Goal: Obtain resource: Obtain resource

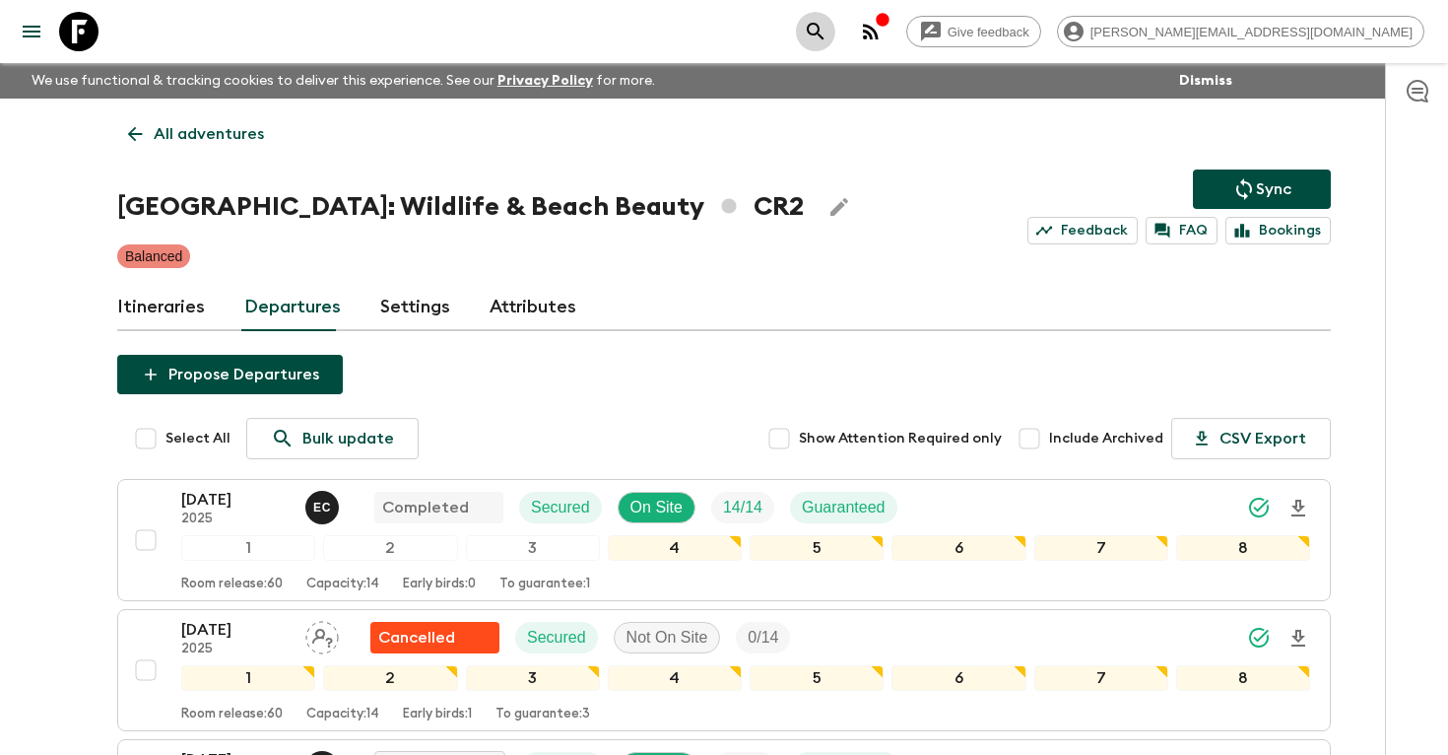
click at [828, 26] on icon "search adventures" at bounding box center [816, 32] width 24 height 24
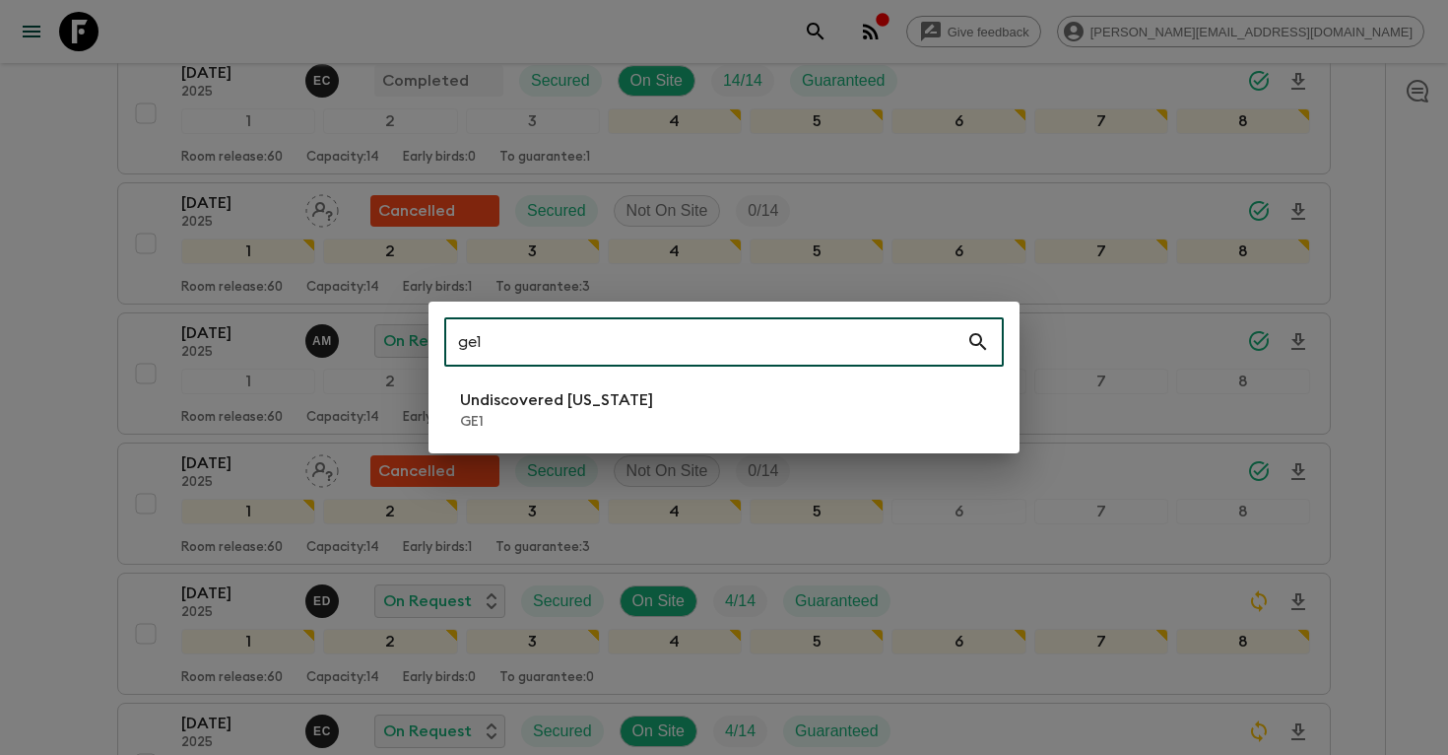
type input "ge1"
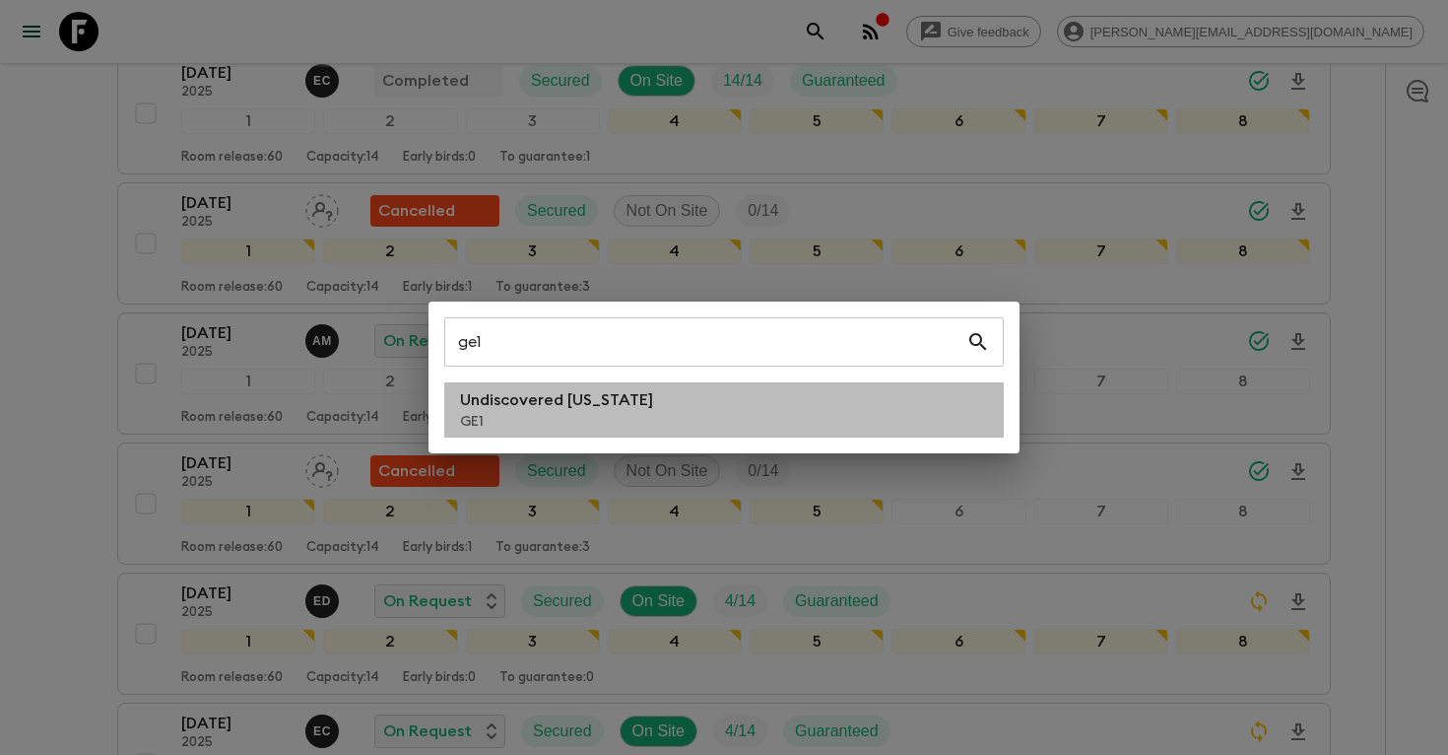
click at [555, 410] on p "Undiscovered [US_STATE]" at bounding box center [556, 400] width 193 height 24
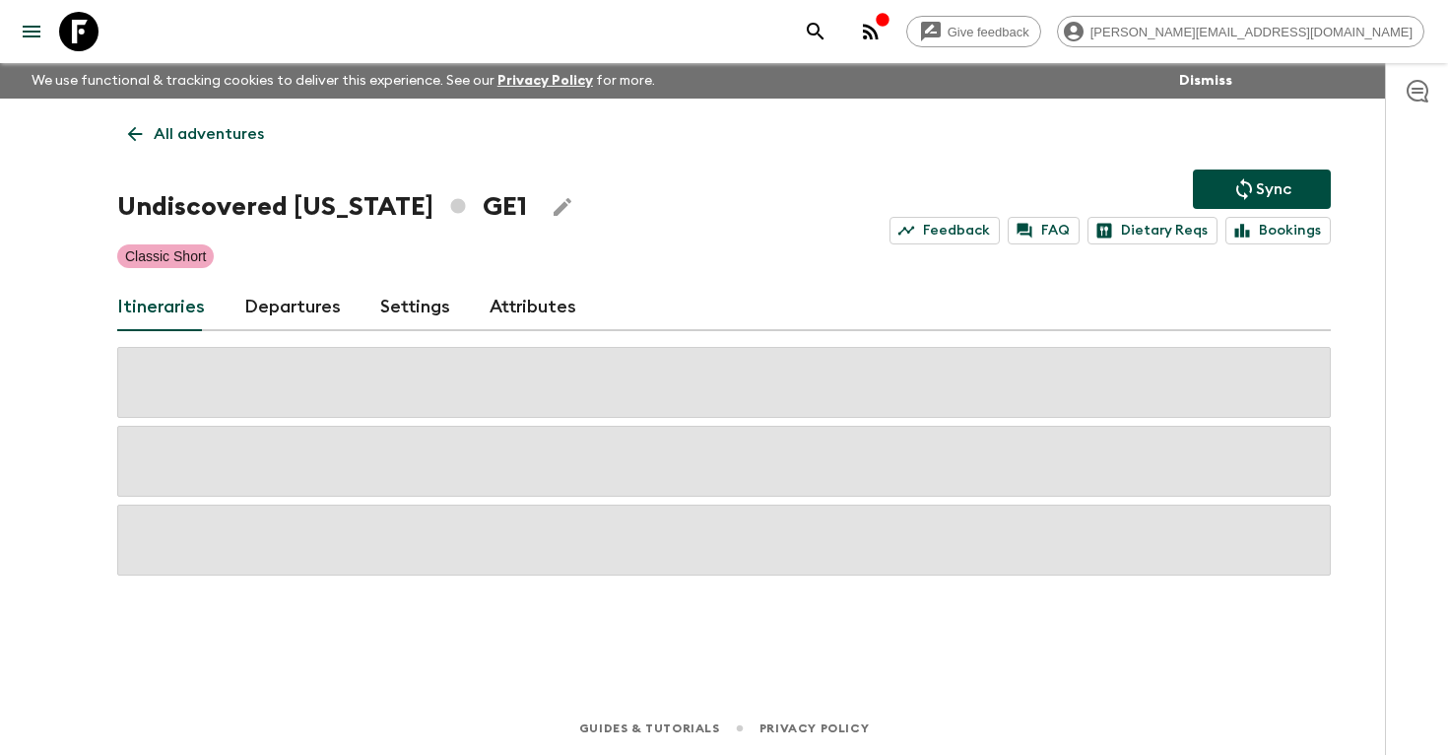
click at [284, 314] on link "Departures" at bounding box center [292, 307] width 97 height 47
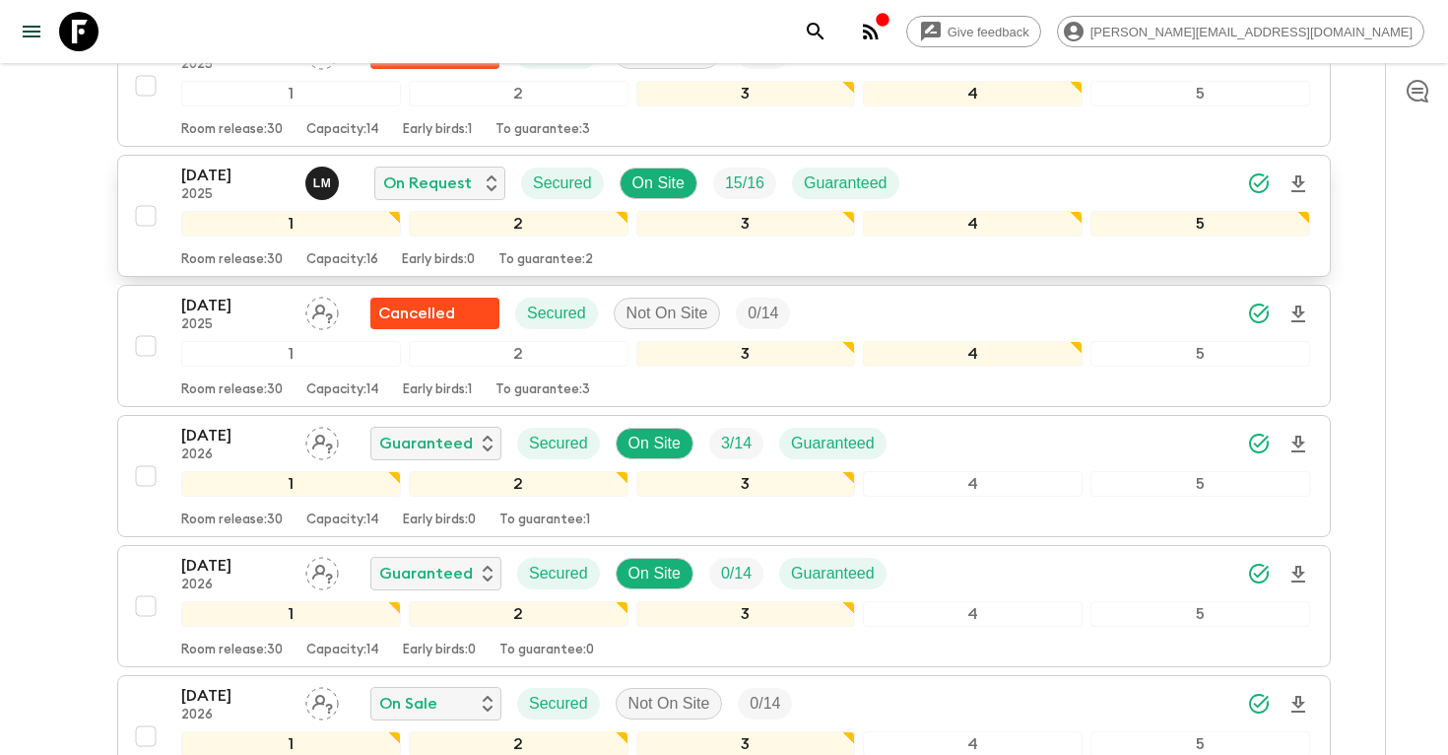
scroll to position [1888, 0]
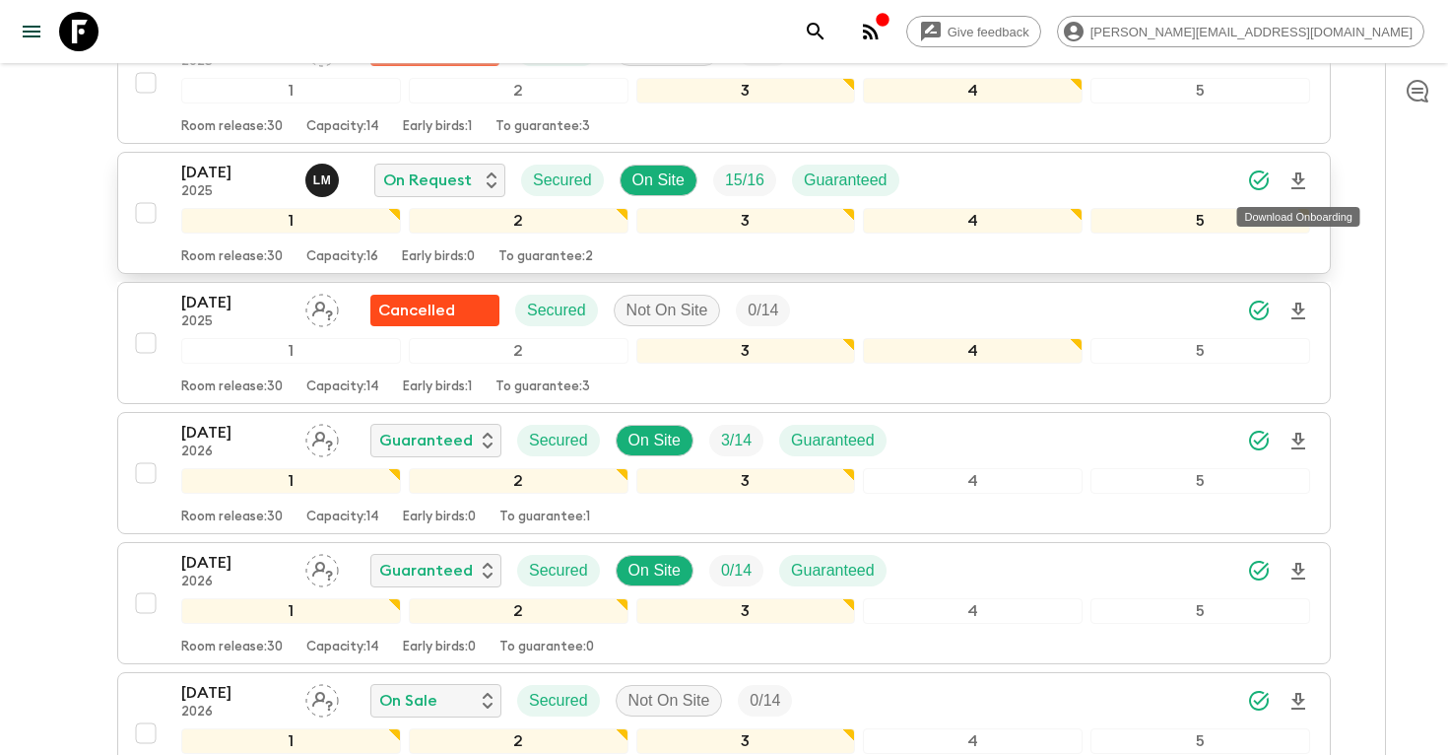
click at [1300, 185] on icon "Download Onboarding" at bounding box center [1299, 181] width 24 height 24
click at [828, 26] on icon "search adventures" at bounding box center [816, 32] width 24 height 24
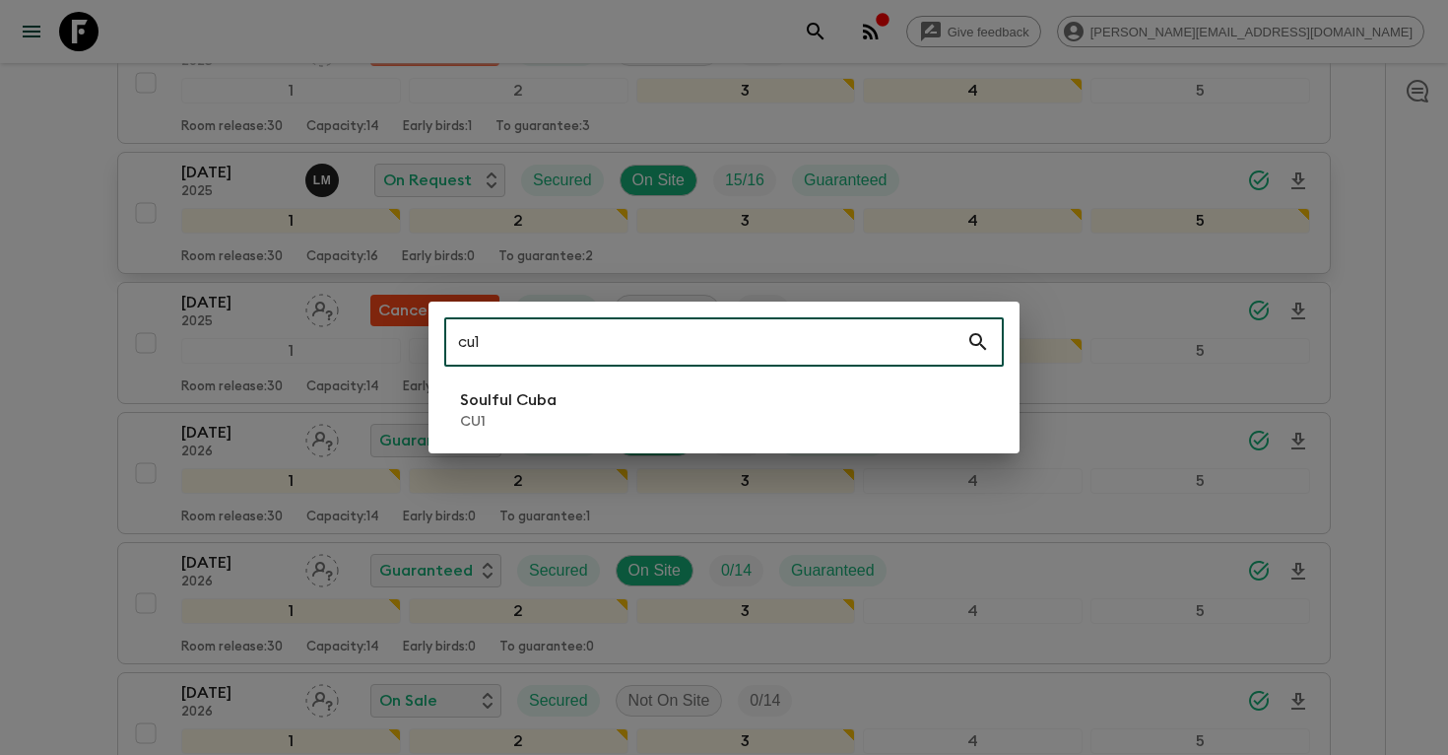
type input "cu1"
click at [564, 420] on li "Soulful Cuba CU1" at bounding box center [724, 409] width 560 height 55
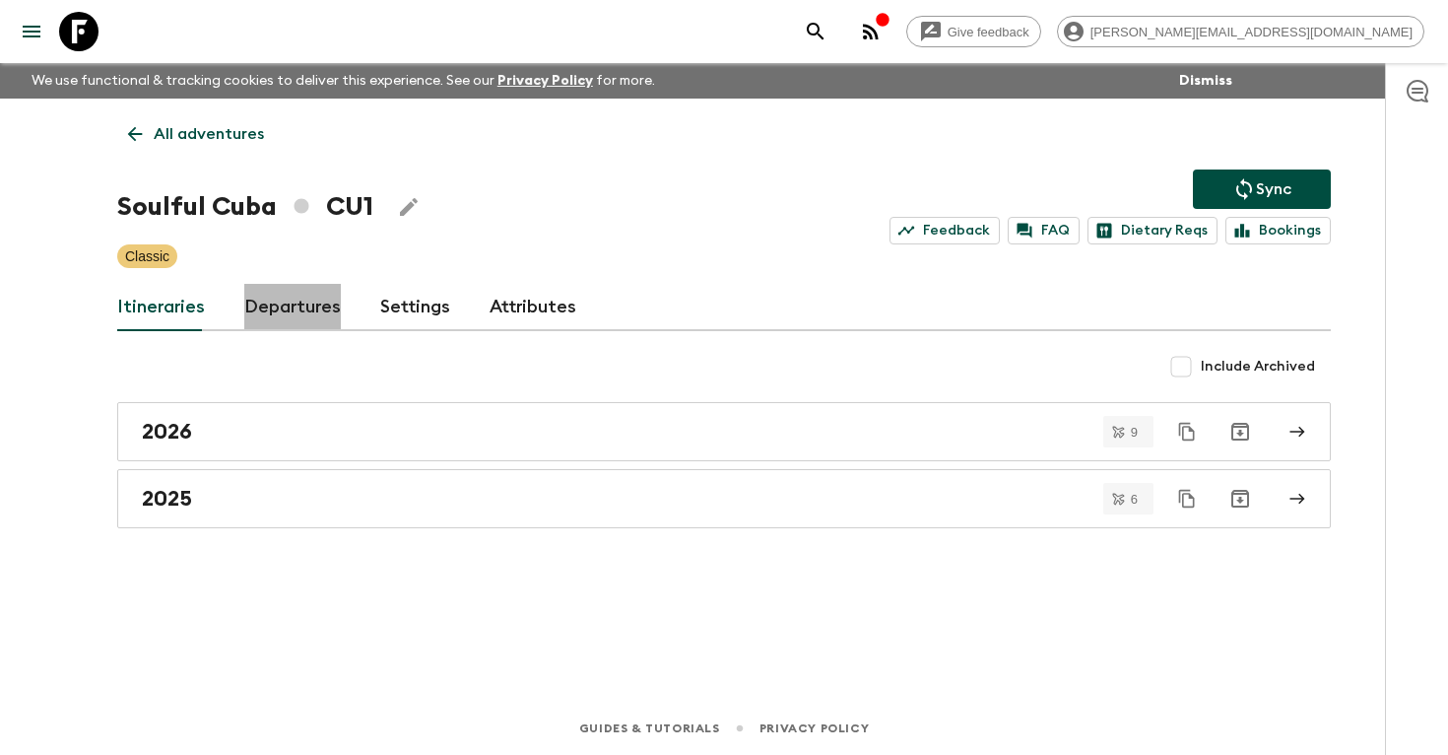
click at [291, 310] on link "Departures" at bounding box center [292, 307] width 97 height 47
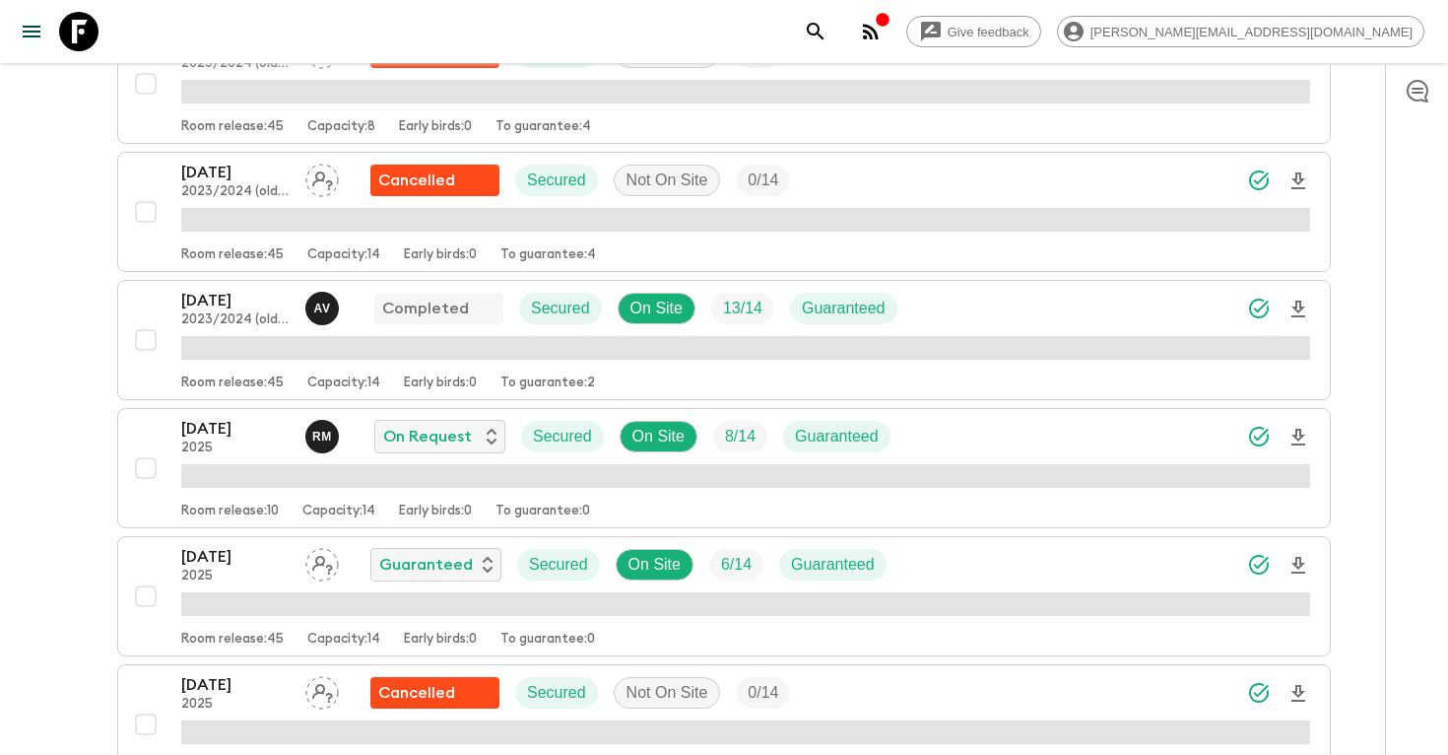
scroll to position [1594, 0]
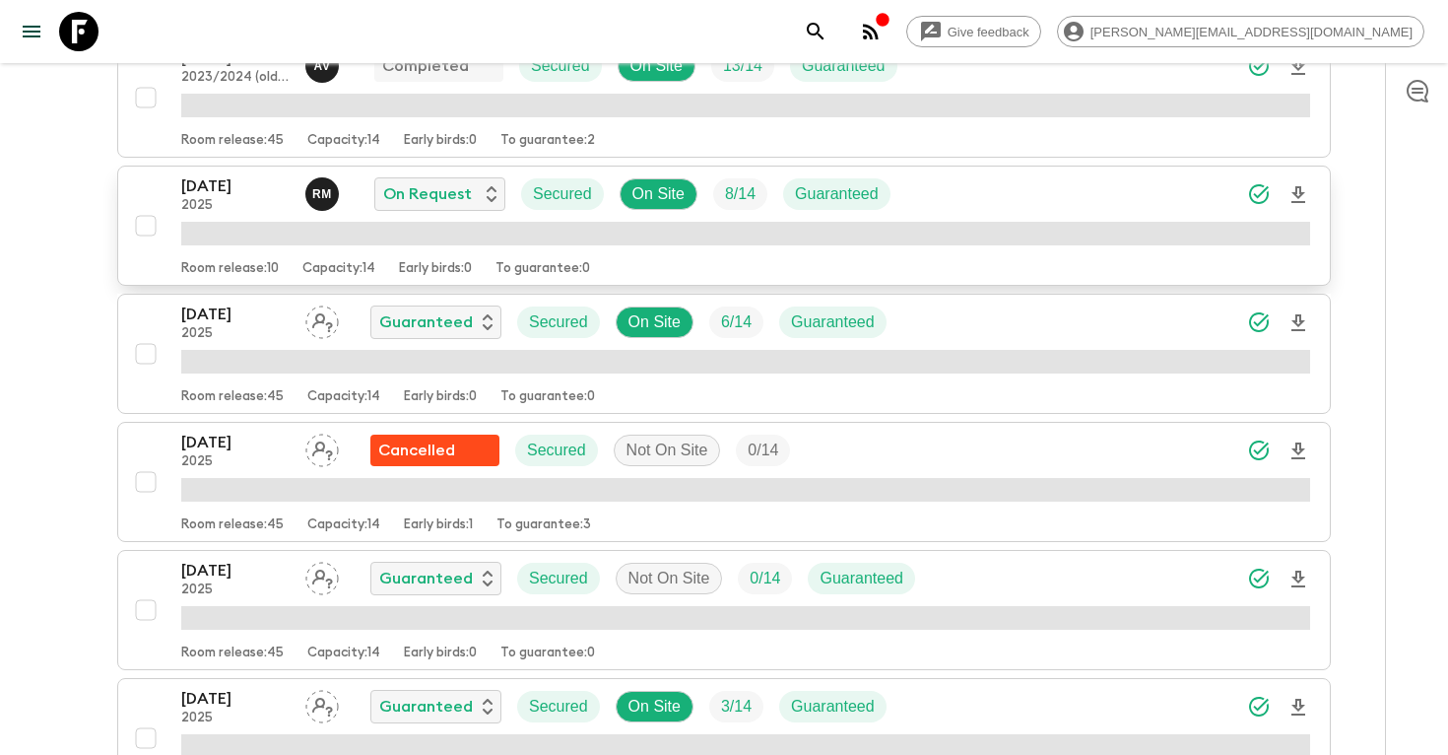
click at [1297, 189] on icon "Download Onboarding" at bounding box center [1299, 194] width 14 height 17
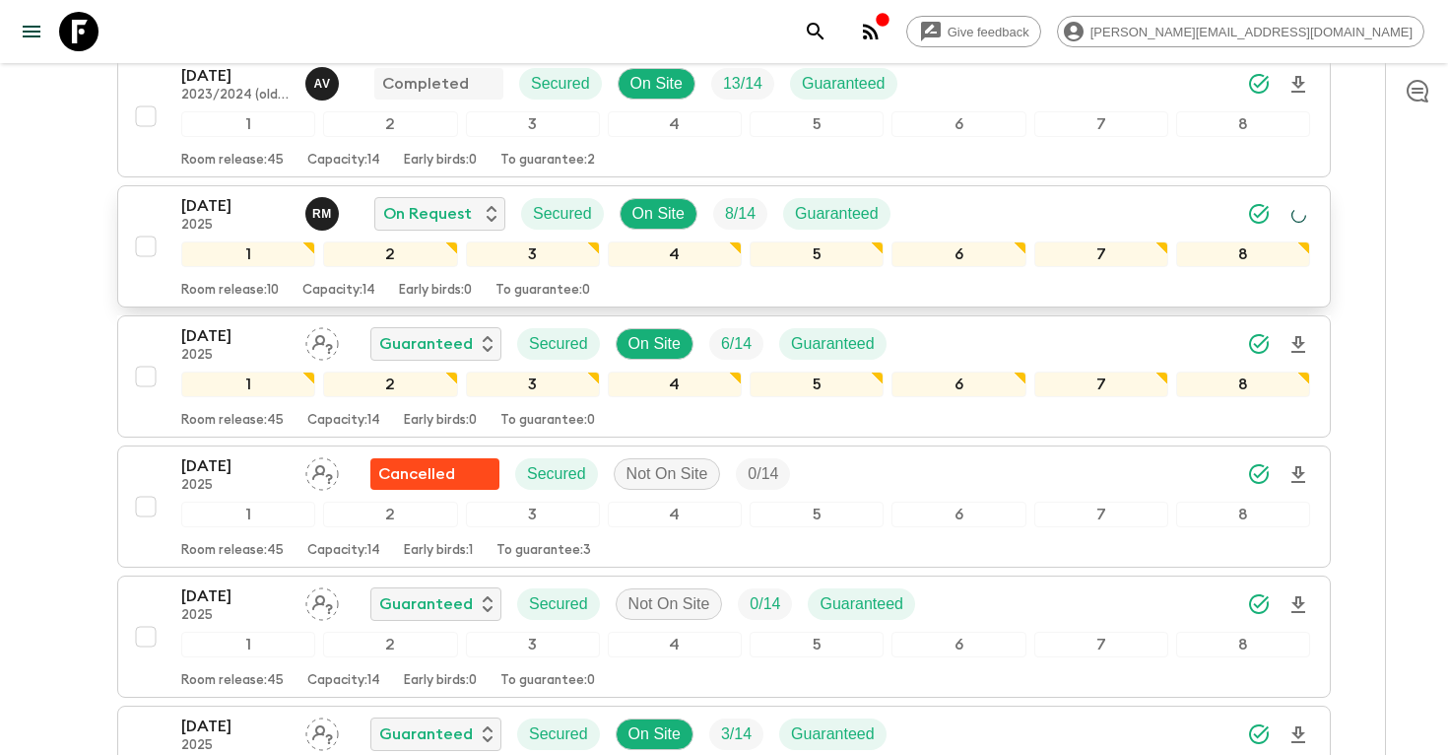
scroll to position [1612, 0]
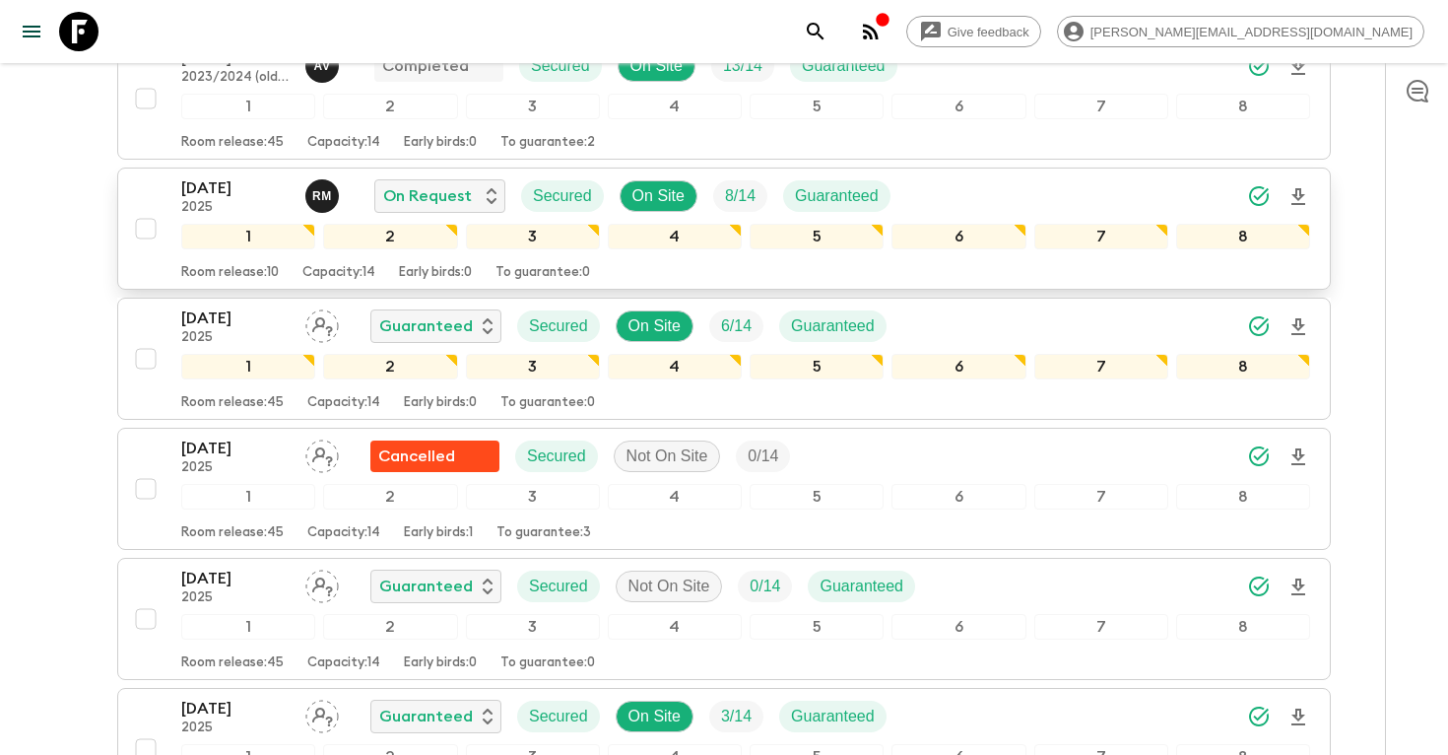
click at [828, 36] on icon "search adventures" at bounding box center [816, 32] width 24 height 24
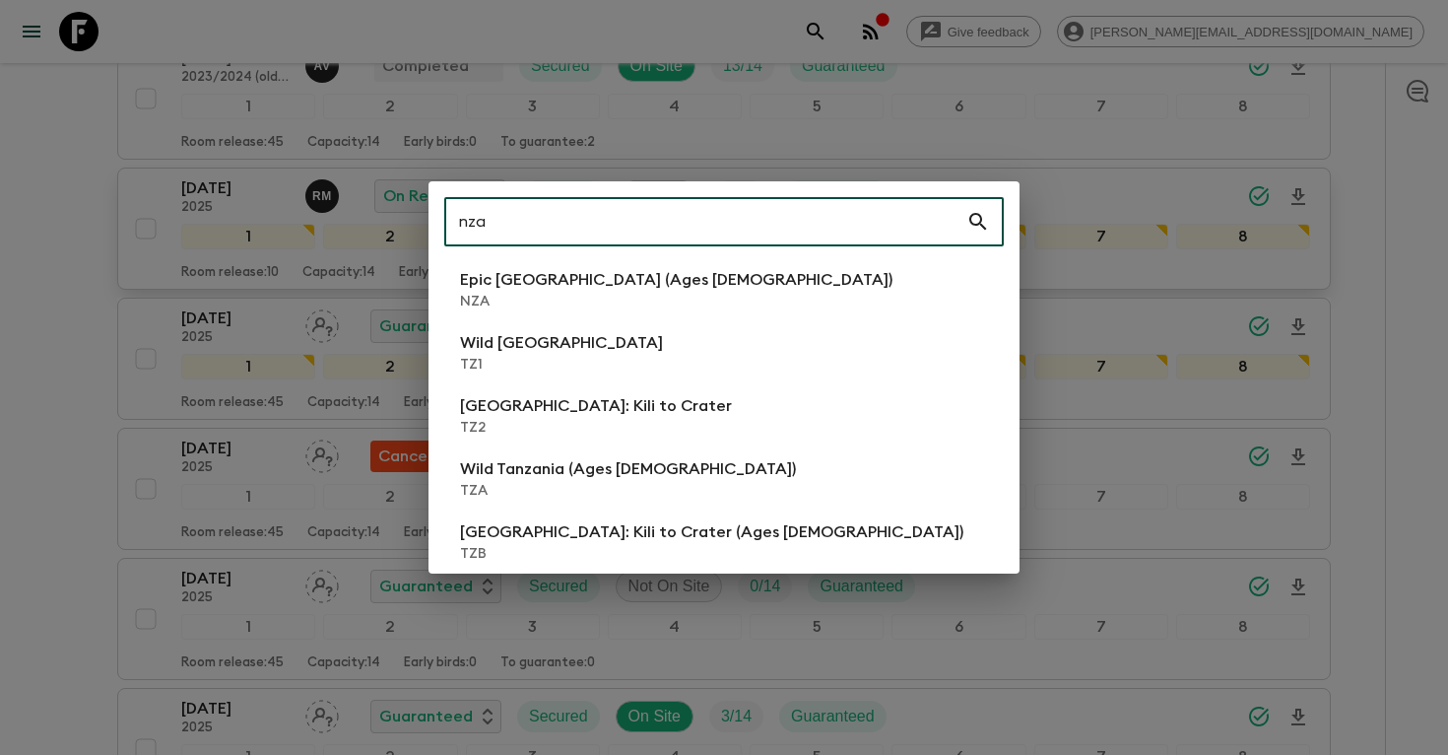
type input "nza"
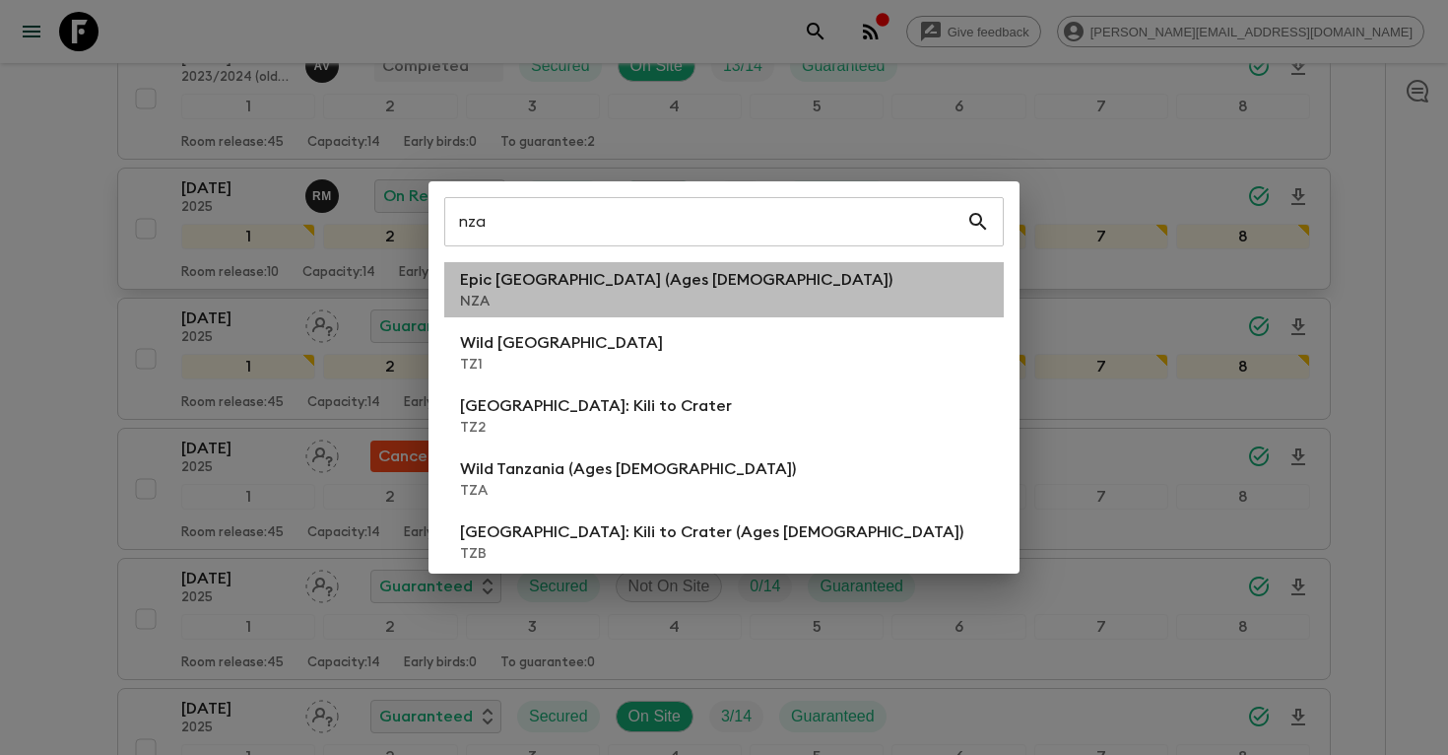
click at [695, 286] on li "Epic [GEOGRAPHIC_DATA] (Ages [DEMOGRAPHIC_DATA]) NZA" at bounding box center [724, 289] width 560 height 55
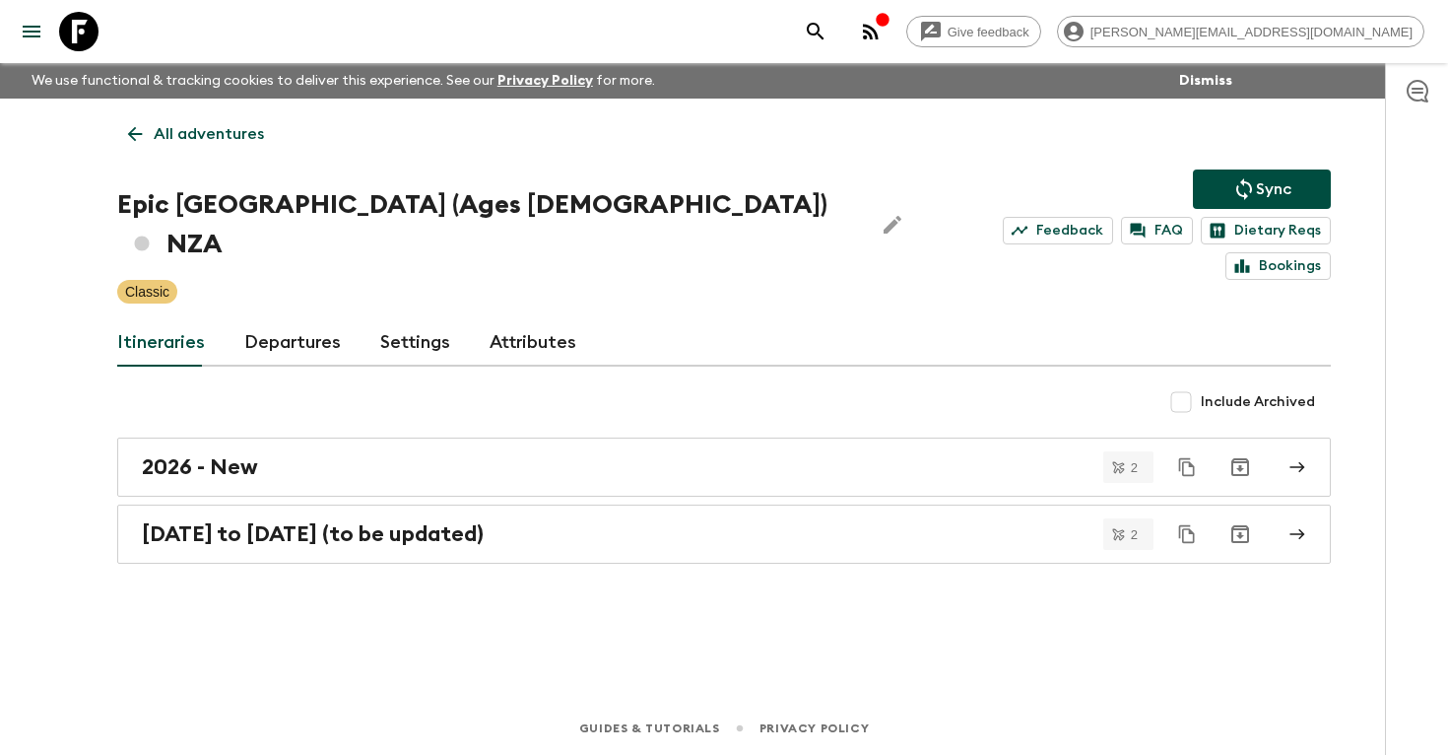
click at [828, 31] on icon "search adventures" at bounding box center [816, 32] width 24 height 24
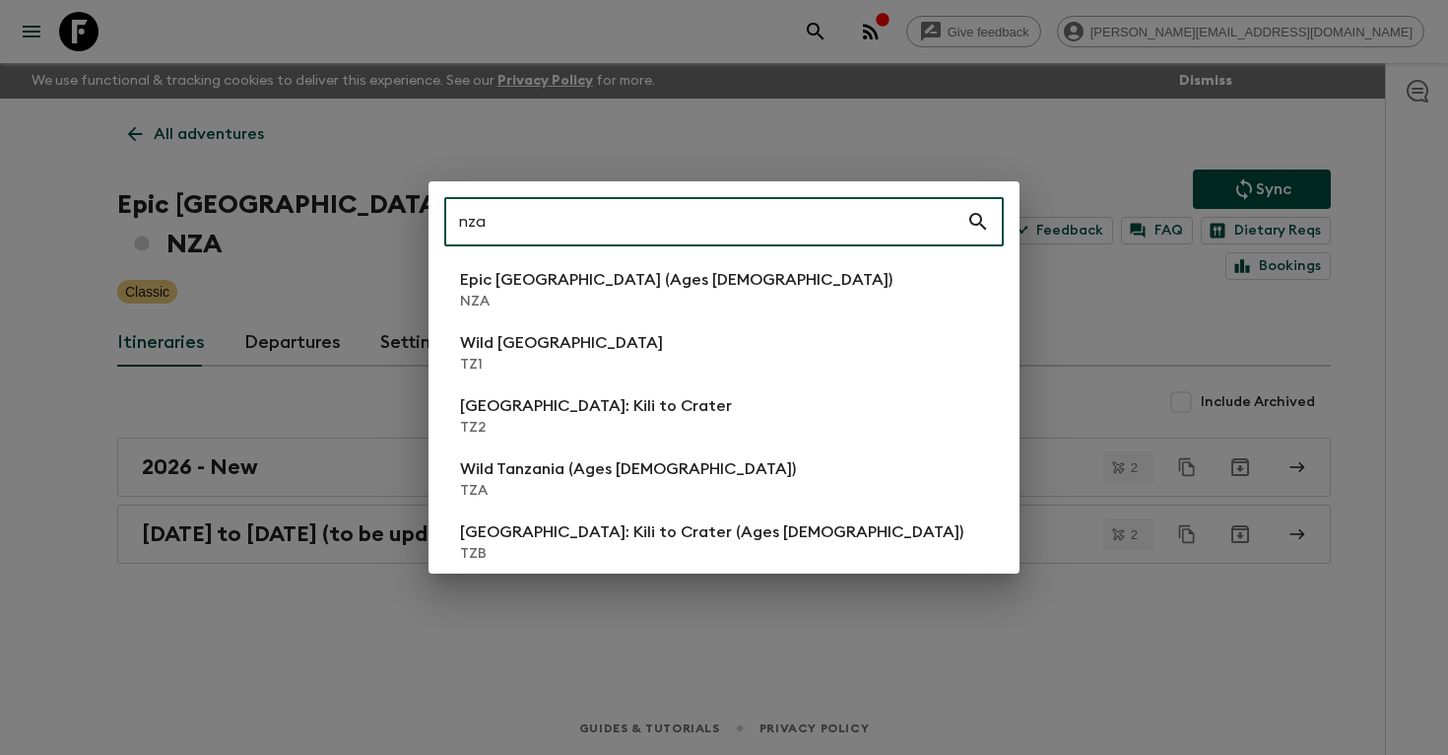
type input "nza"
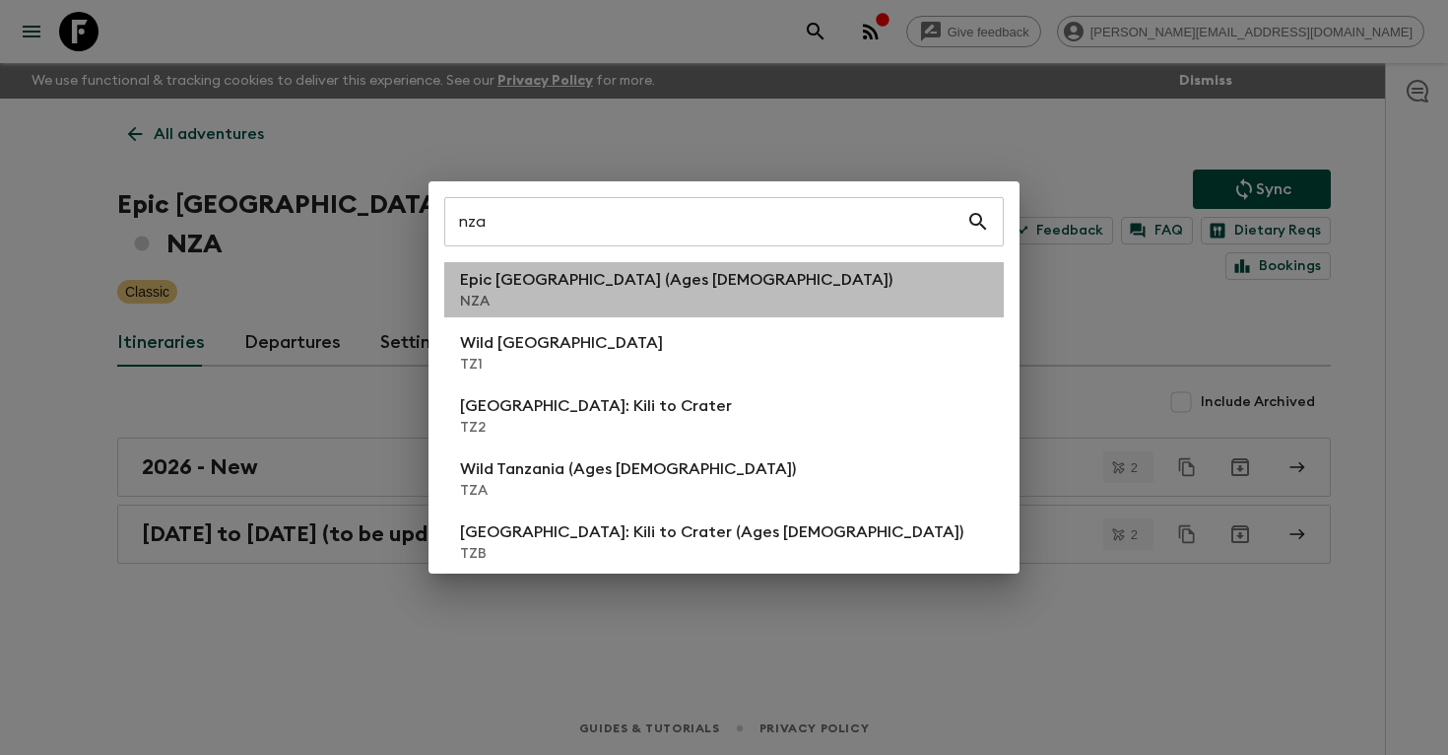
click at [611, 288] on p "Epic [GEOGRAPHIC_DATA] (Ages [DEMOGRAPHIC_DATA])" at bounding box center [676, 280] width 433 height 24
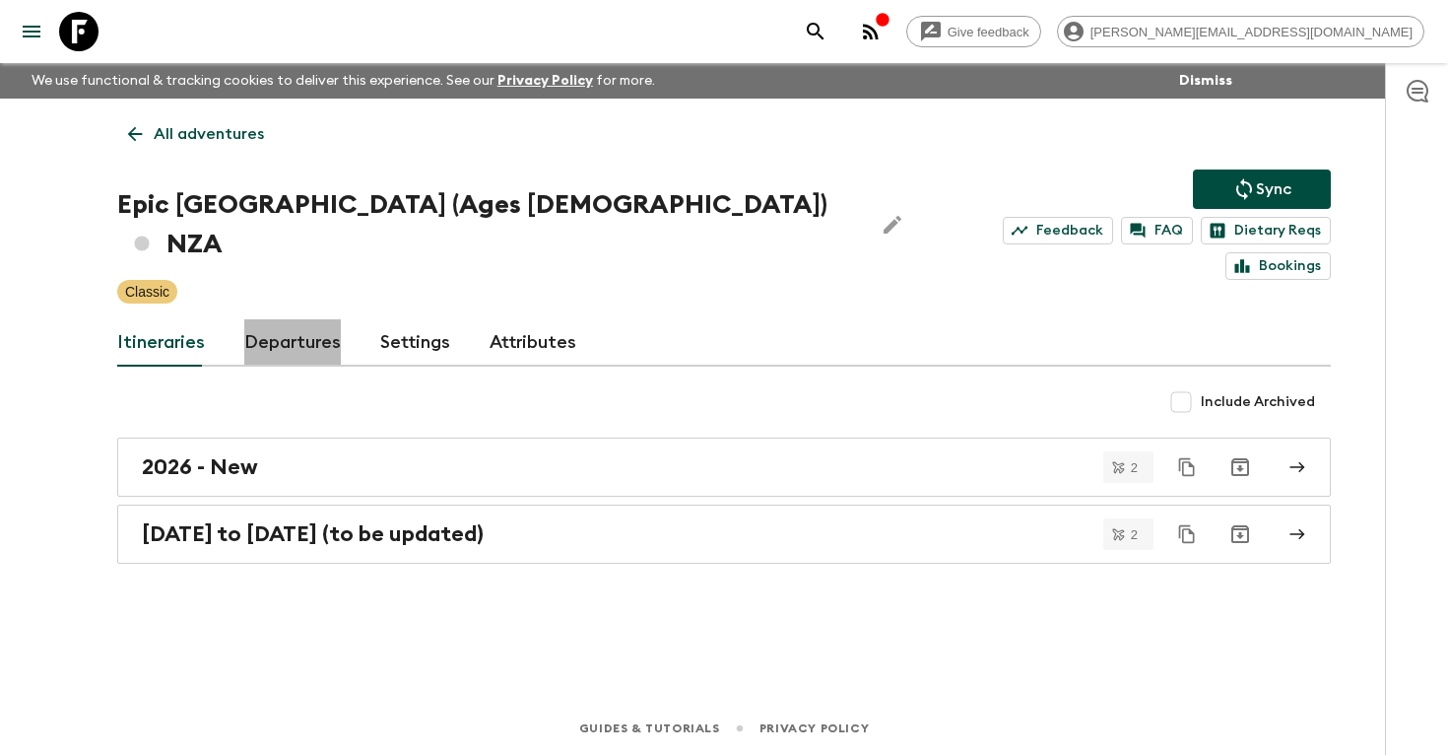
click at [275, 319] on link "Departures" at bounding box center [292, 342] width 97 height 47
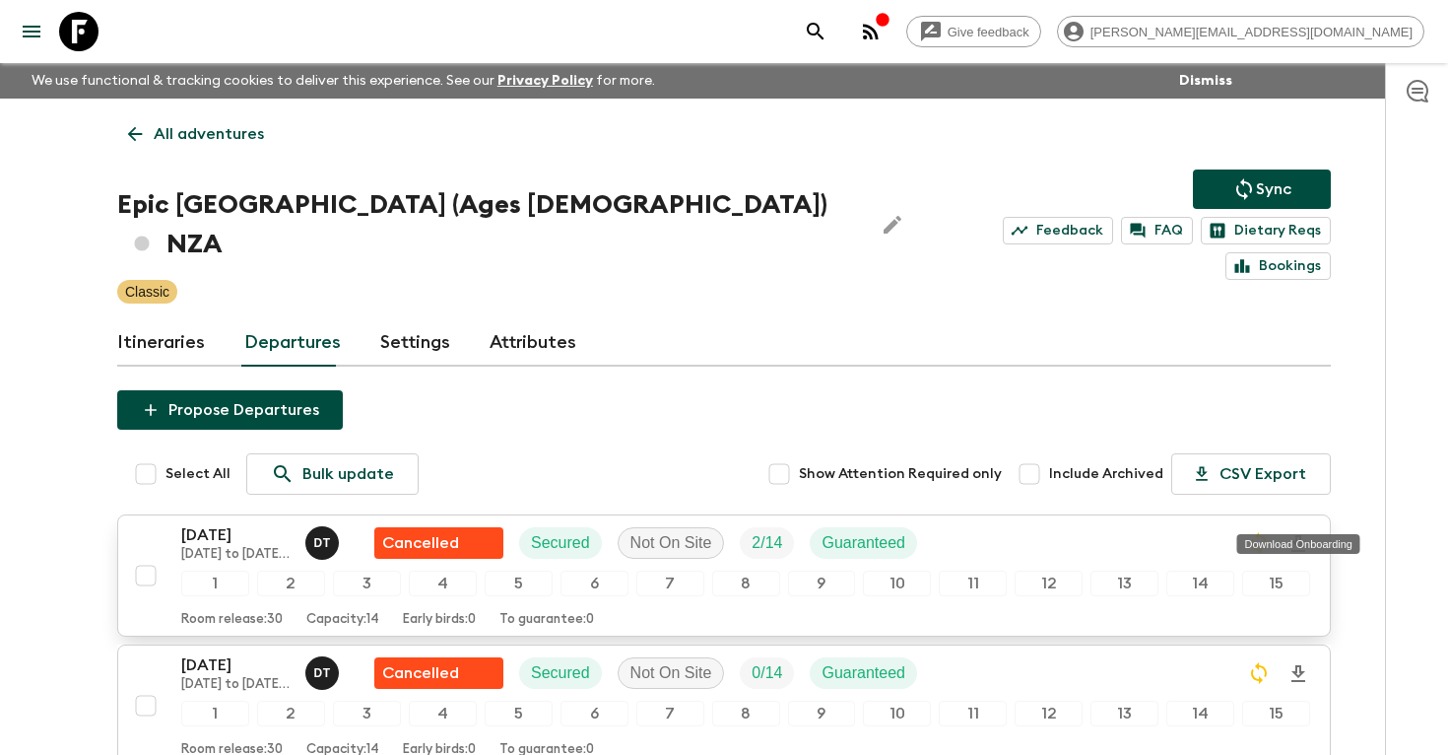
click at [1300, 532] on icon "Download Onboarding" at bounding box center [1299, 544] width 24 height 24
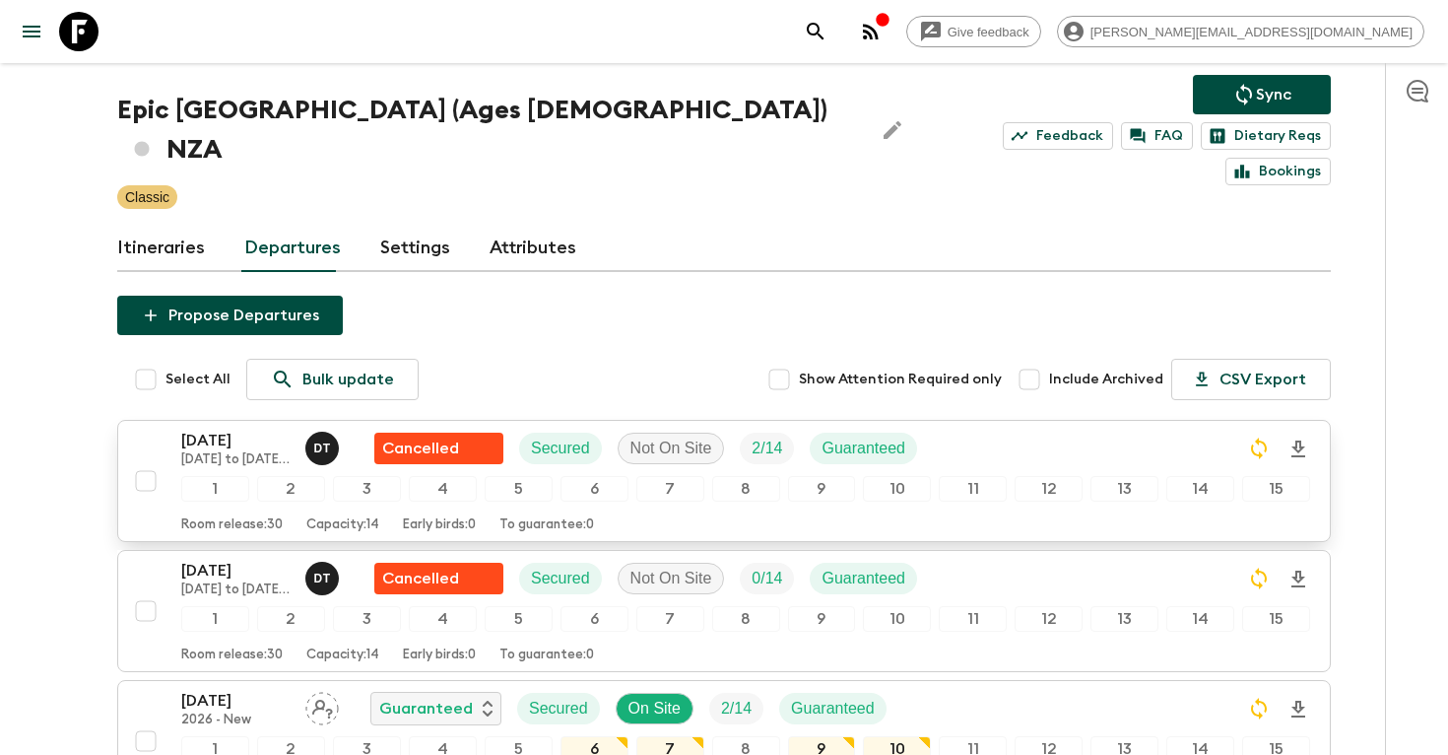
scroll to position [96, 0]
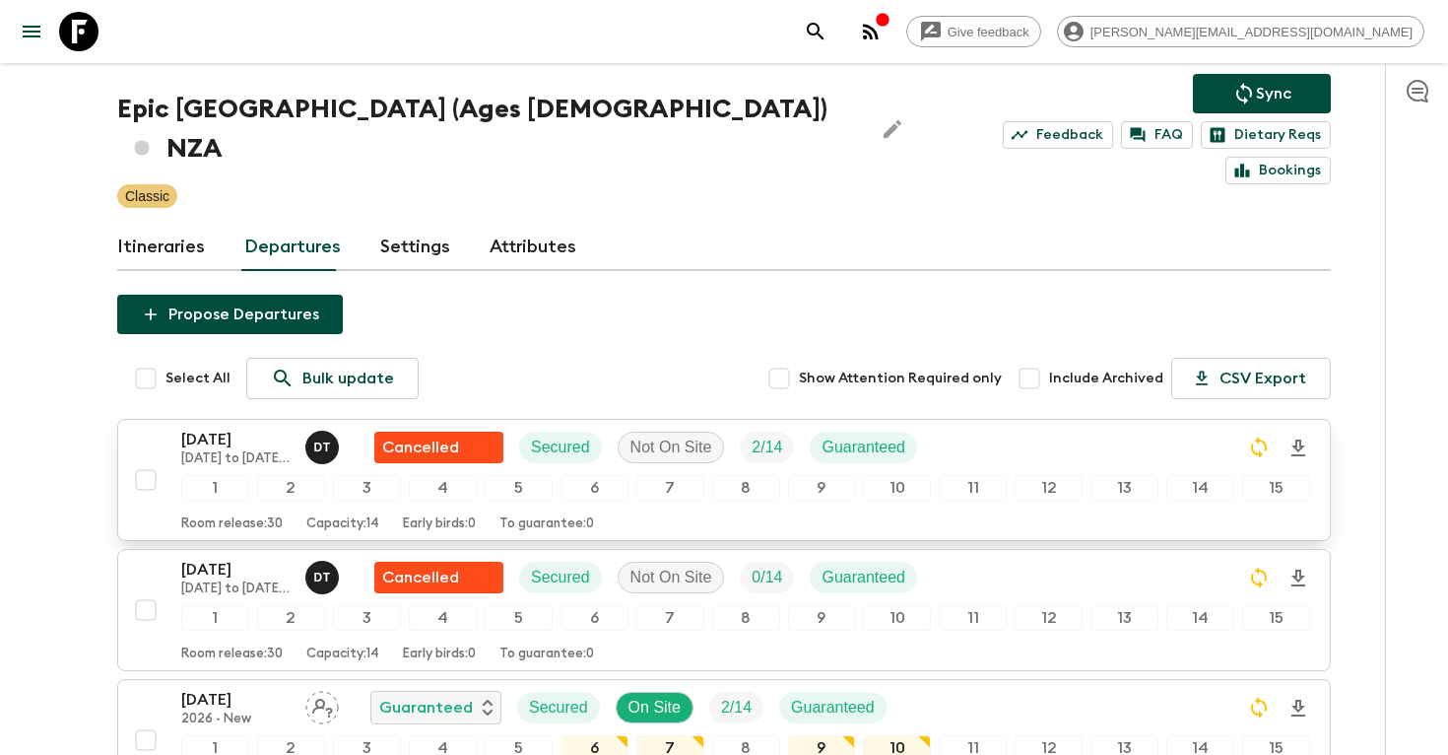
click at [824, 34] on icon "search adventures" at bounding box center [815, 31] width 17 height 17
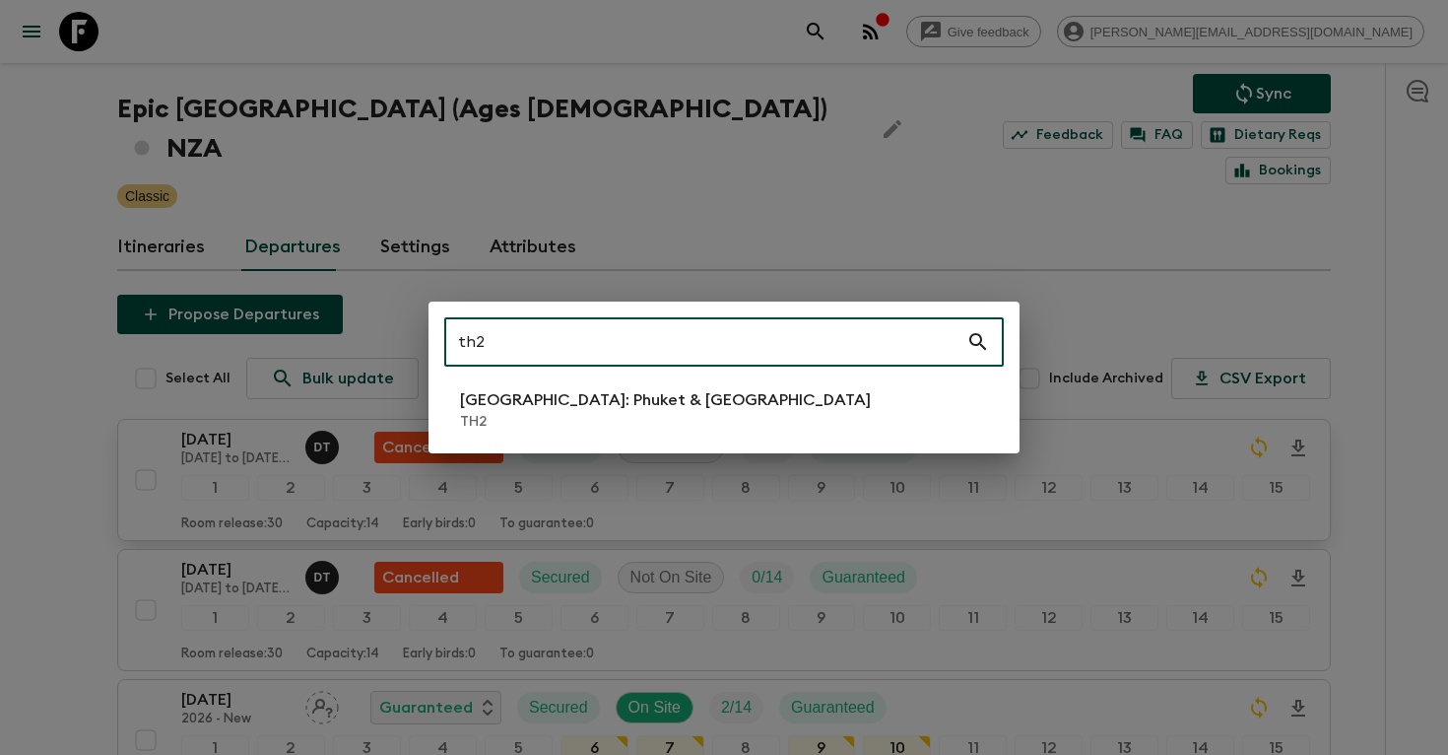
type input "th2"
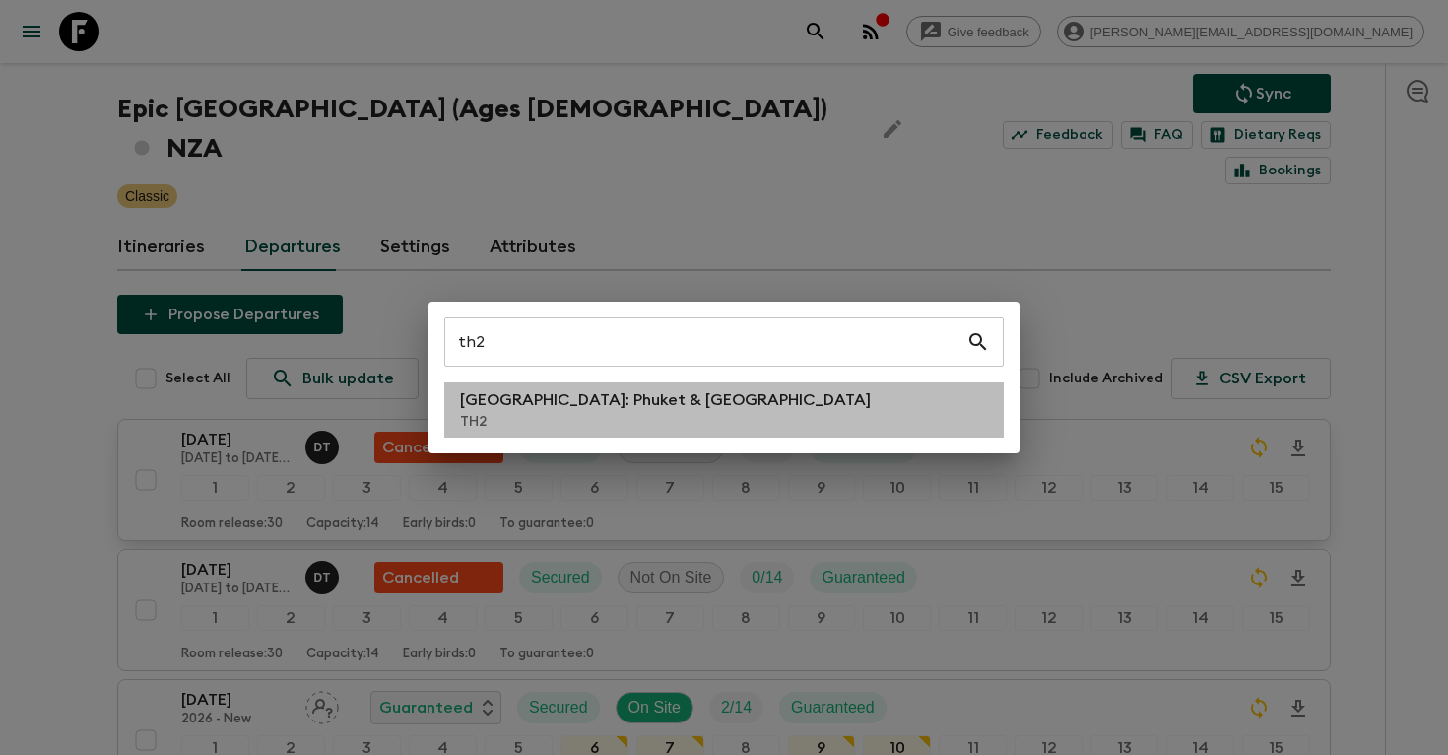
click at [641, 396] on p "[GEOGRAPHIC_DATA]: Phuket & [GEOGRAPHIC_DATA]" at bounding box center [665, 400] width 411 height 24
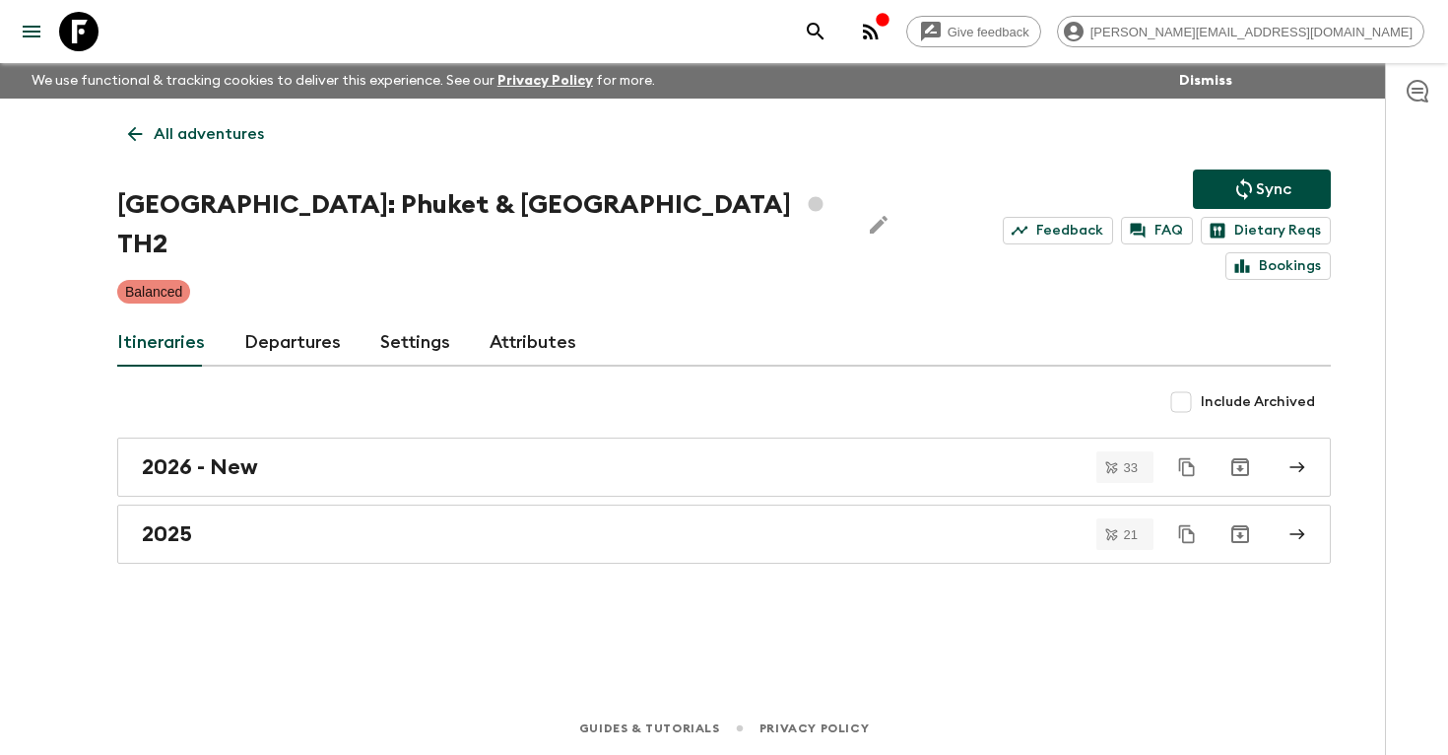
click at [315, 319] on link "Departures" at bounding box center [292, 342] width 97 height 47
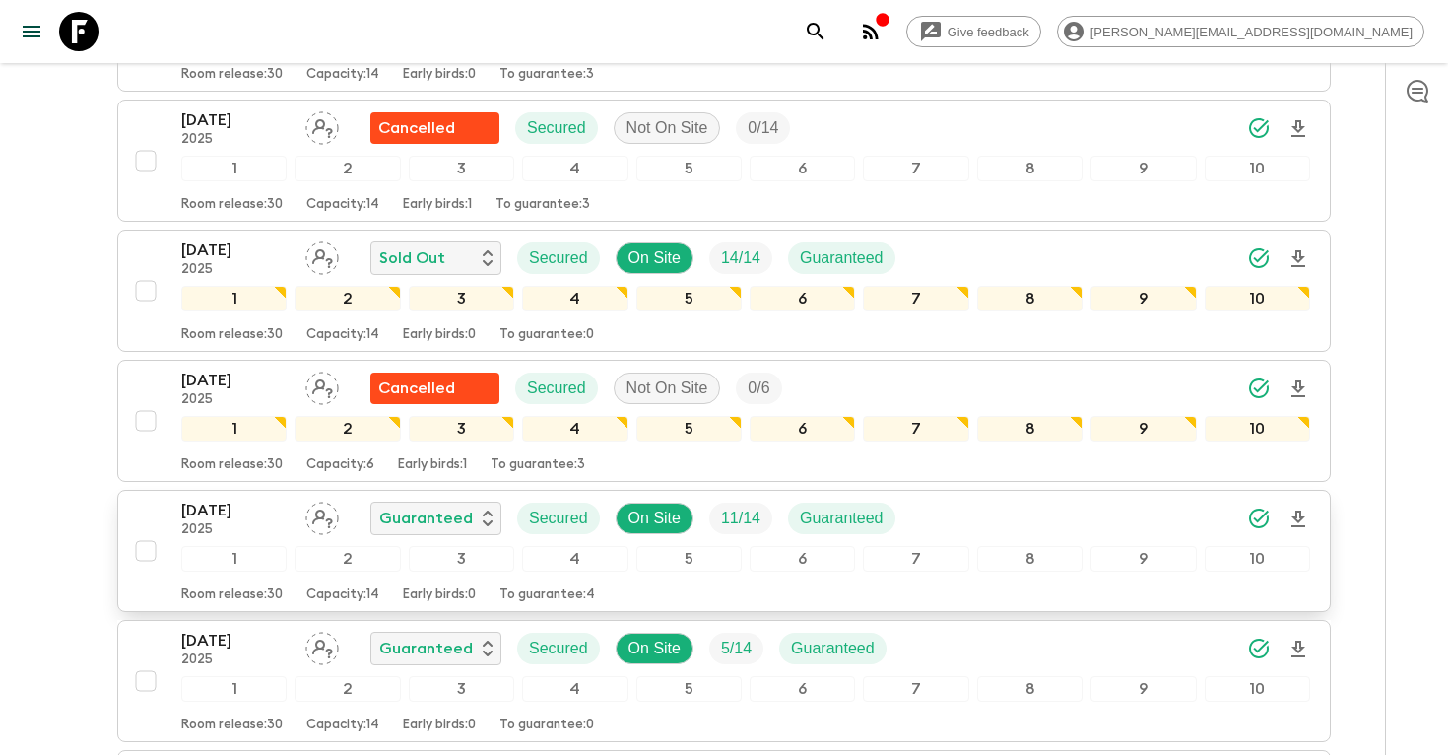
scroll to position [1741, 0]
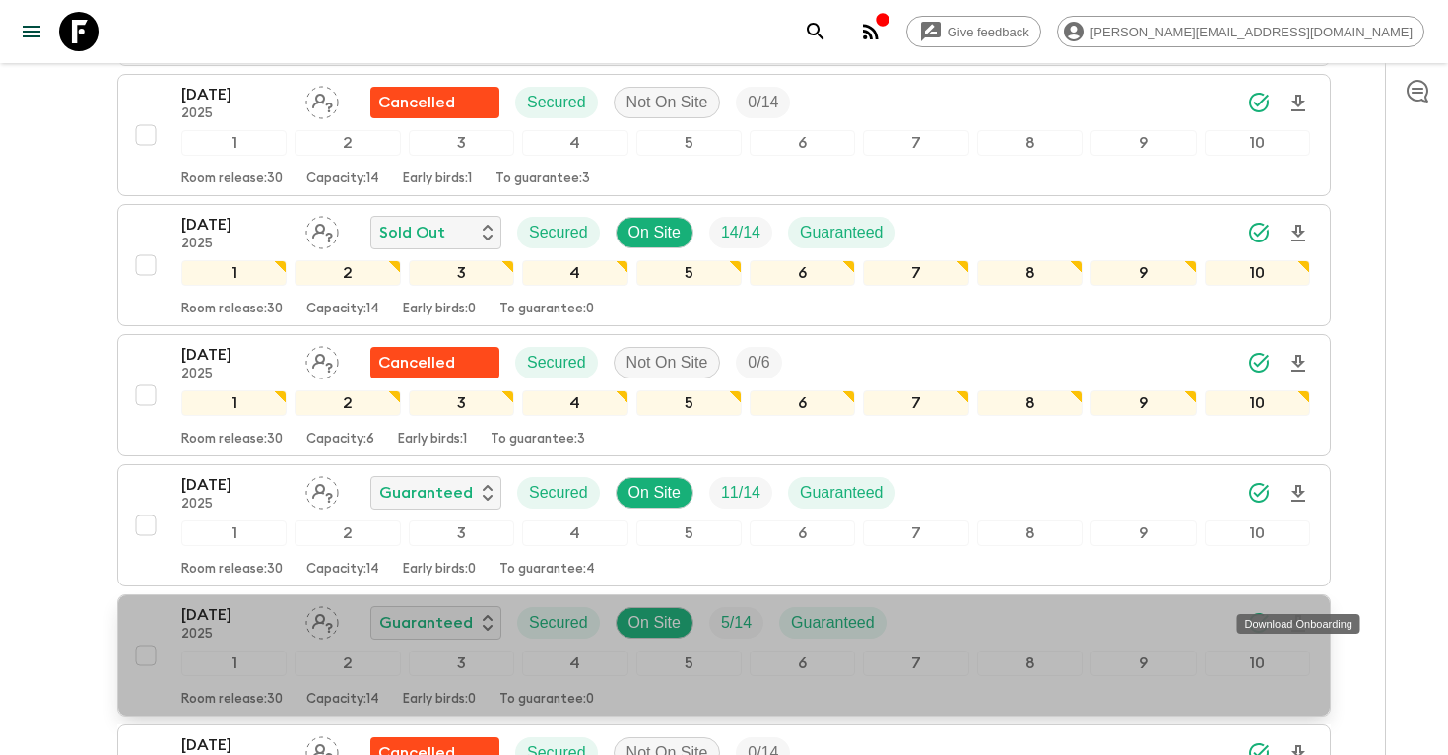
click at [1308, 612] on icon "Download Onboarding" at bounding box center [1299, 624] width 24 height 24
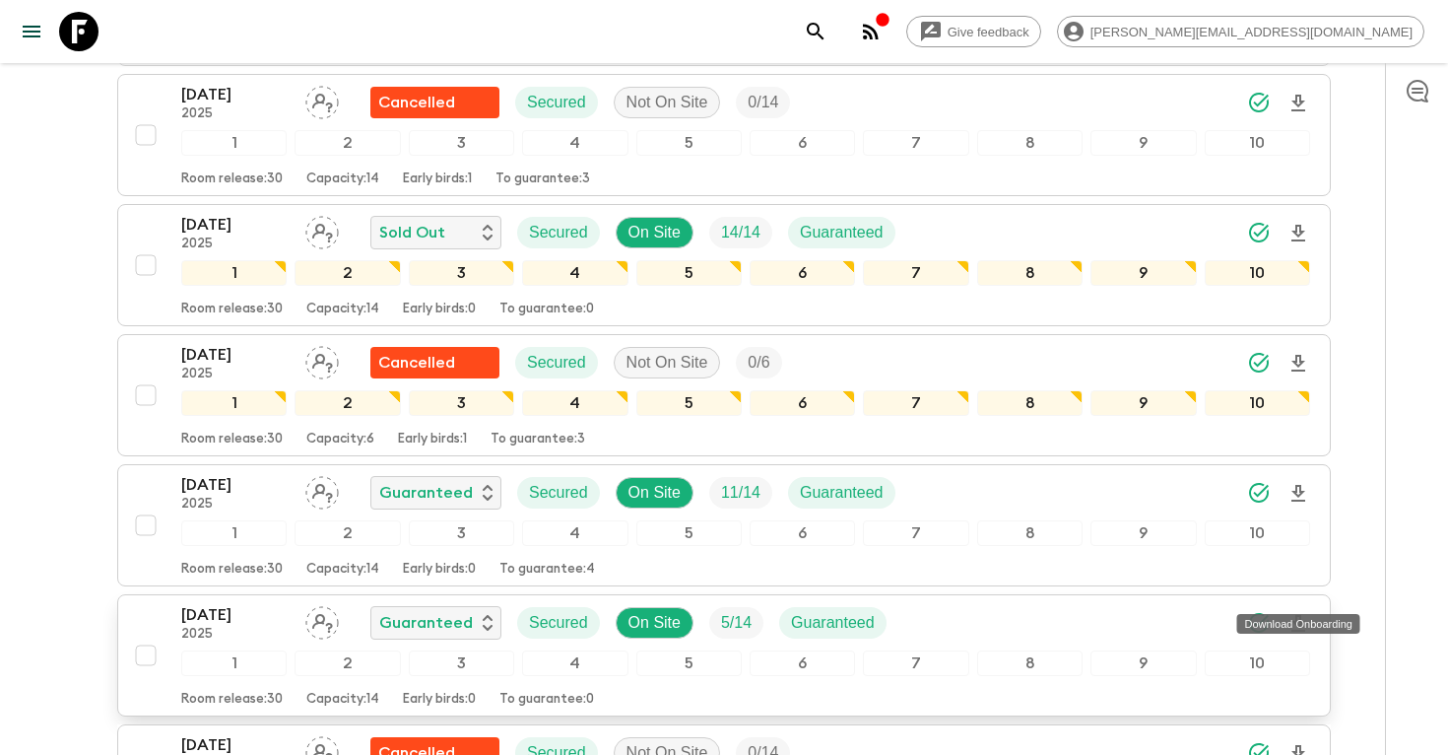
click at [828, 30] on icon "search adventures" at bounding box center [816, 32] width 24 height 24
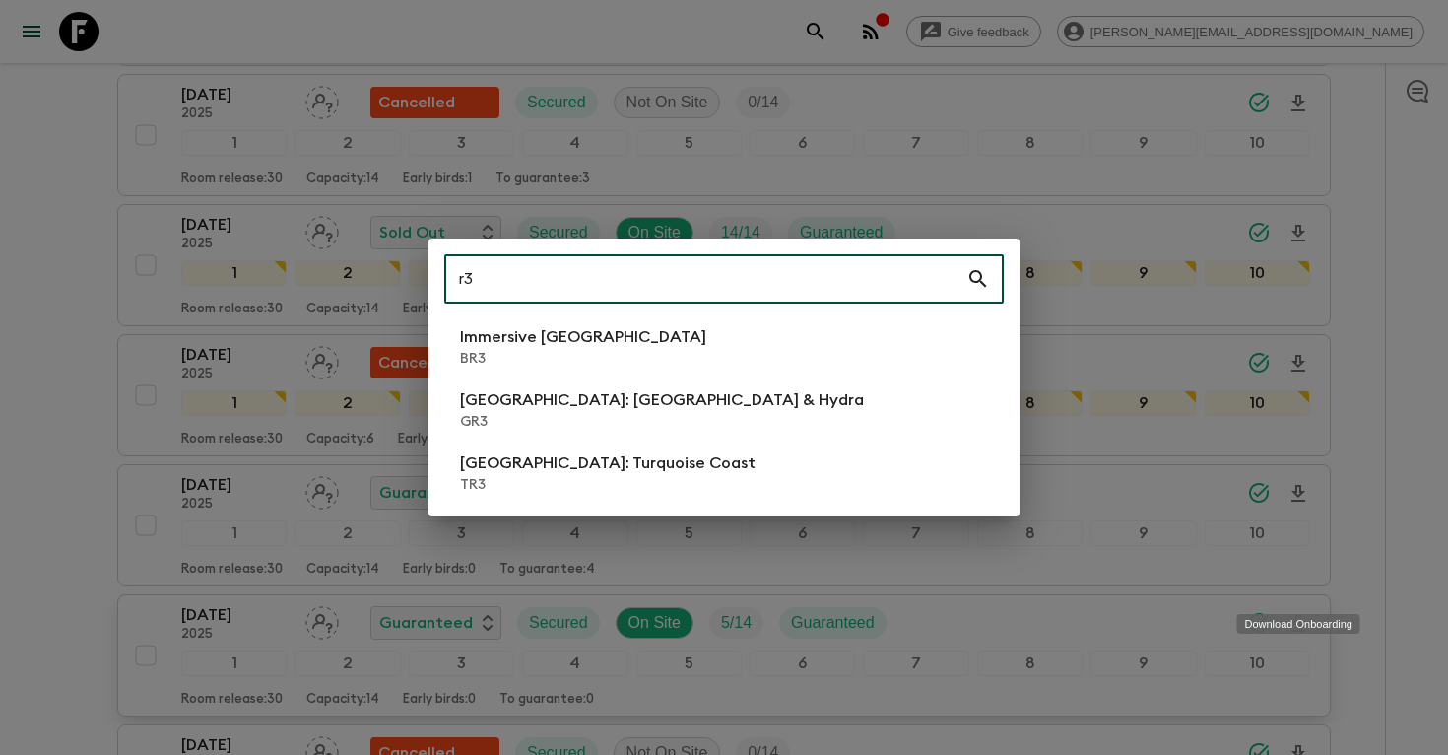
type input "r"
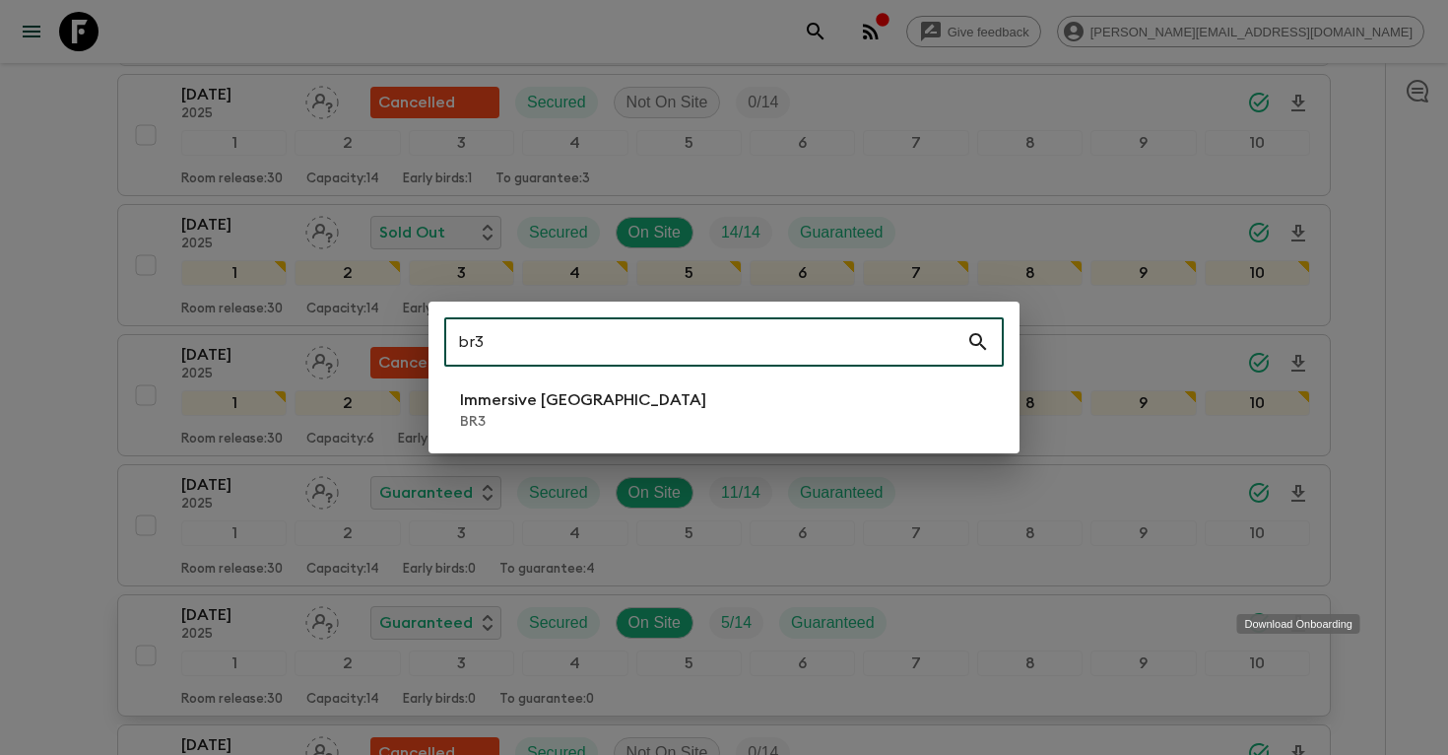
type input "br3"
click at [619, 415] on li "Immersive [GEOGRAPHIC_DATA] BR3" at bounding box center [724, 409] width 560 height 55
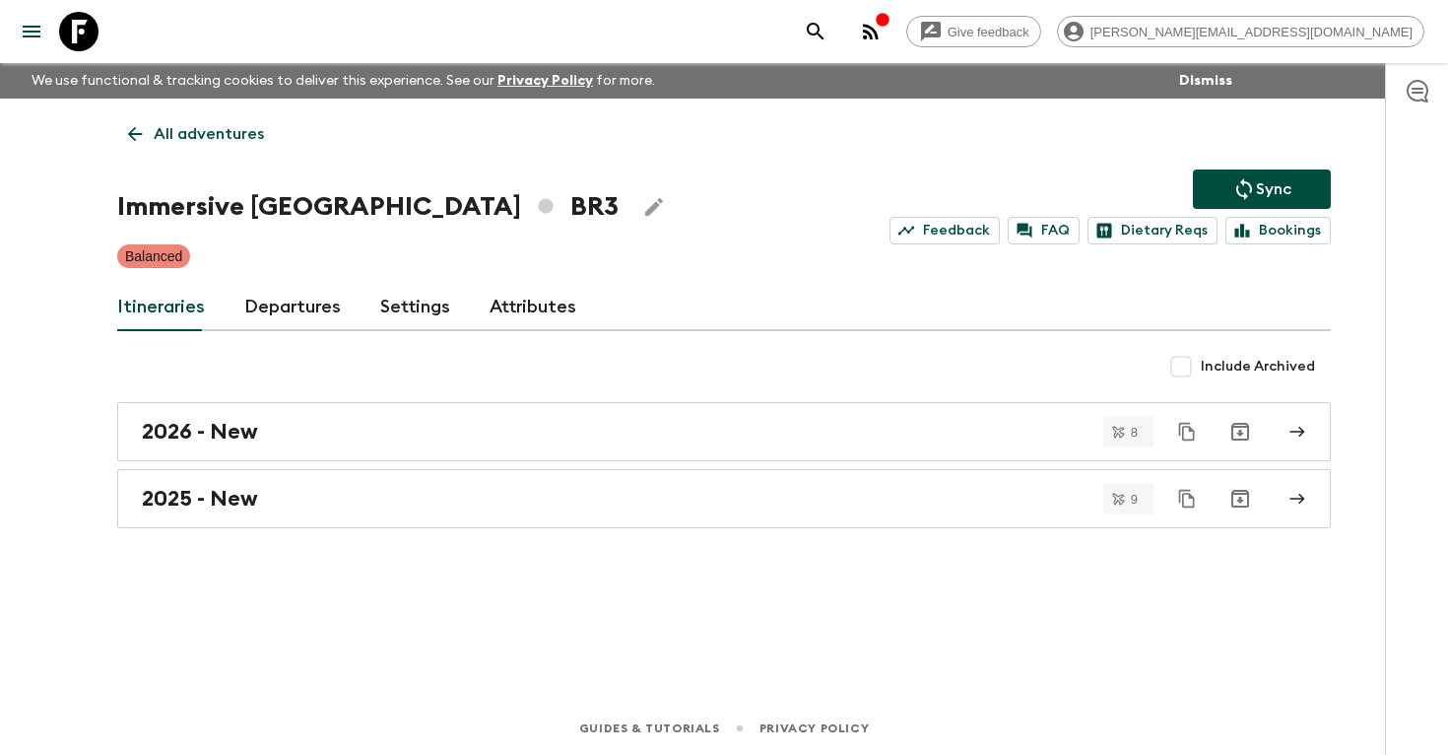
click at [288, 316] on link "Departures" at bounding box center [292, 307] width 97 height 47
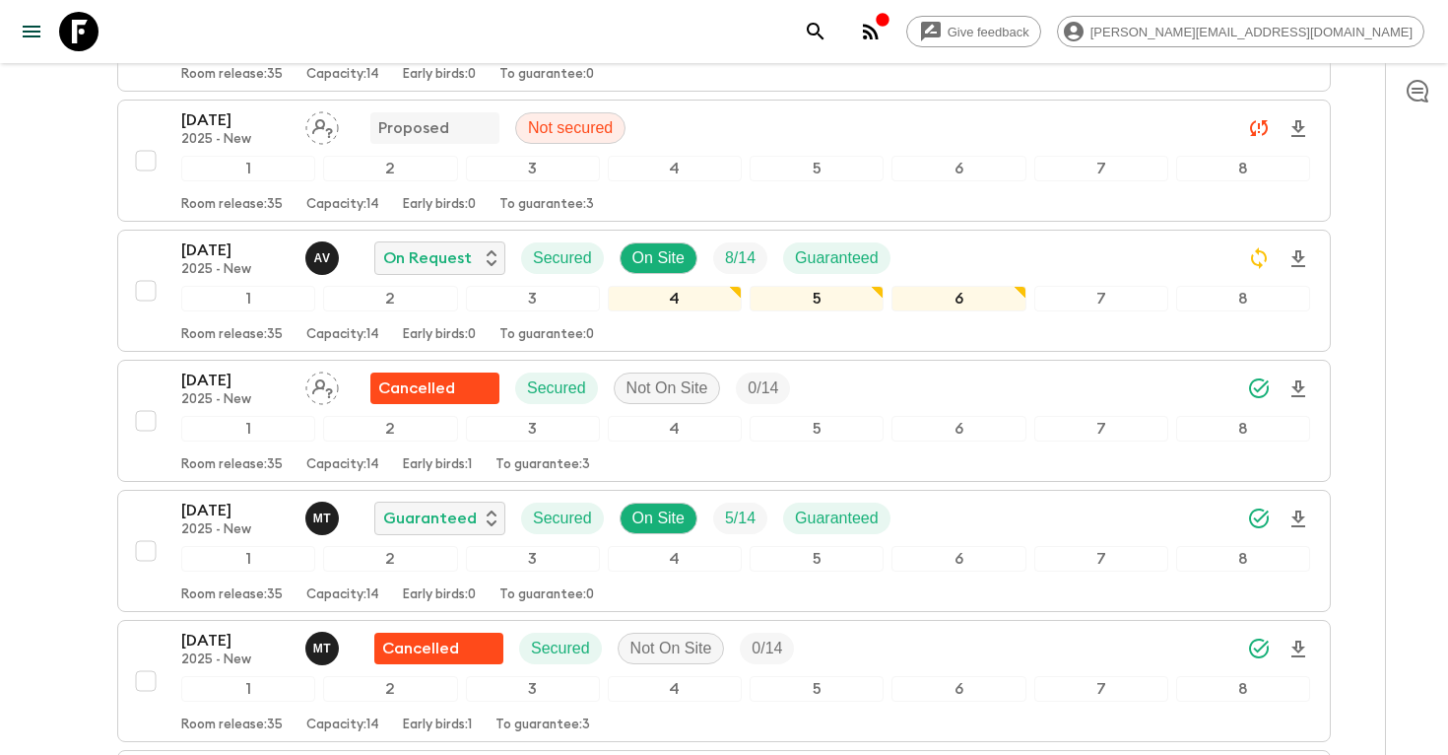
scroll to position [644, 0]
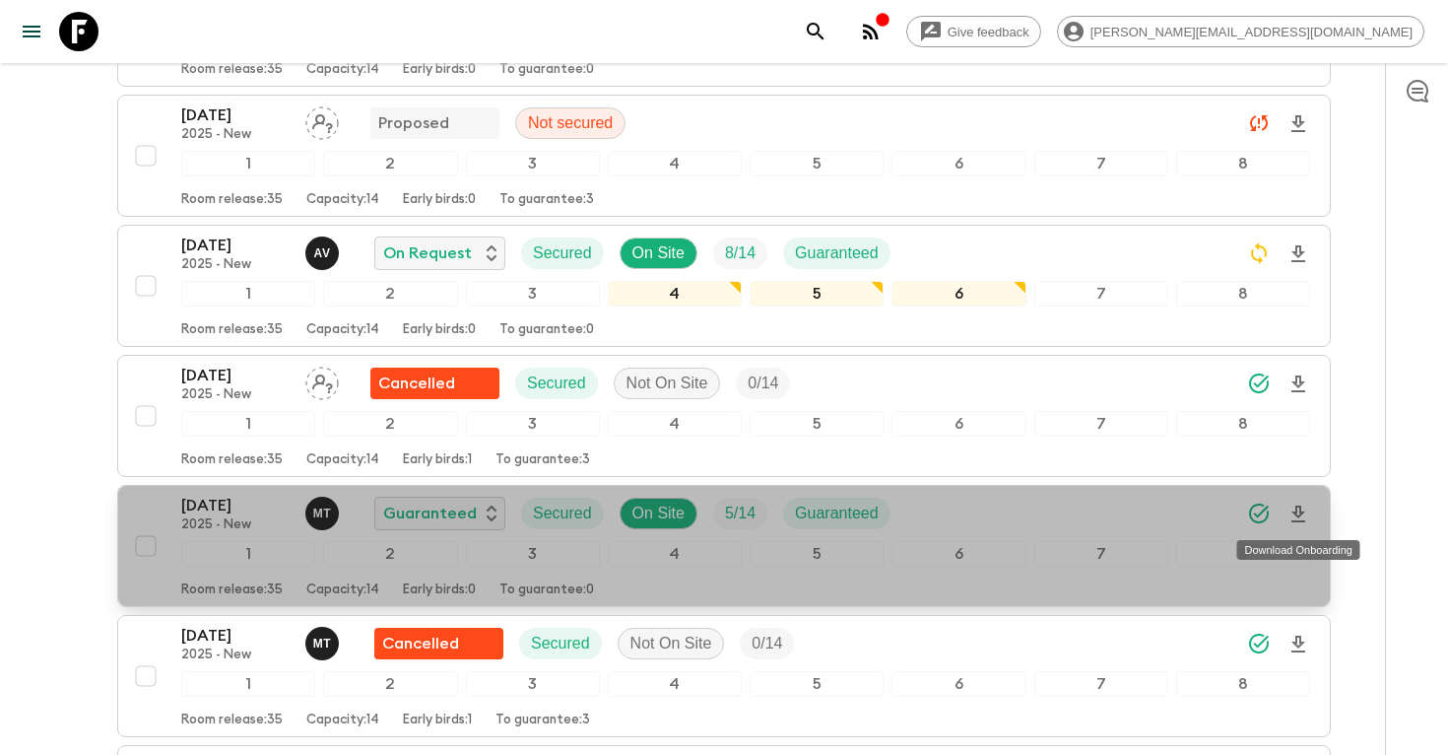
click at [1301, 512] on icon "Download Onboarding" at bounding box center [1299, 513] width 14 height 17
